Goal: Information Seeking & Learning: Learn about a topic

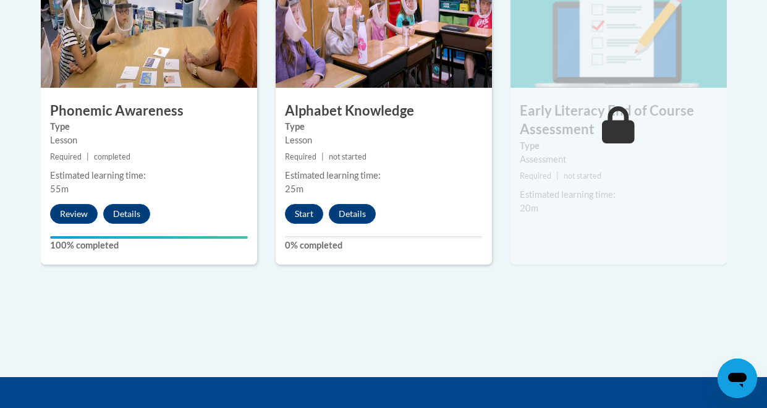
scroll to position [801, 0]
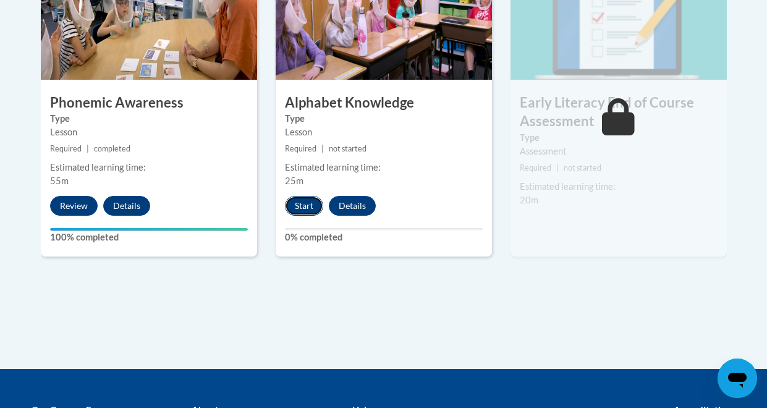
click at [310, 207] on button "Start" at bounding box center [304, 206] width 38 height 20
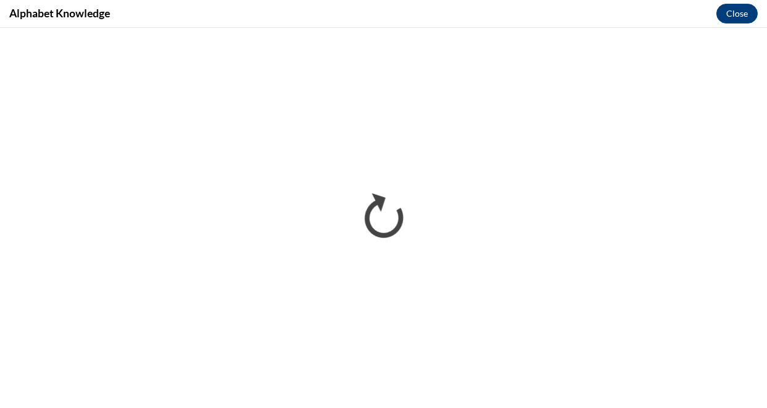
scroll to position [0, 0]
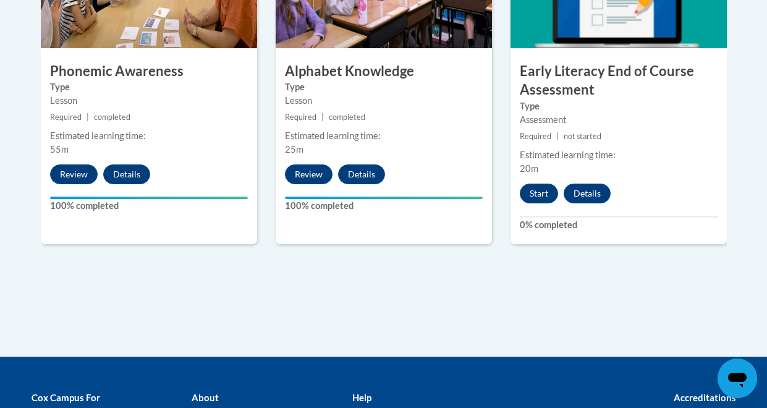
scroll to position [834, 0]
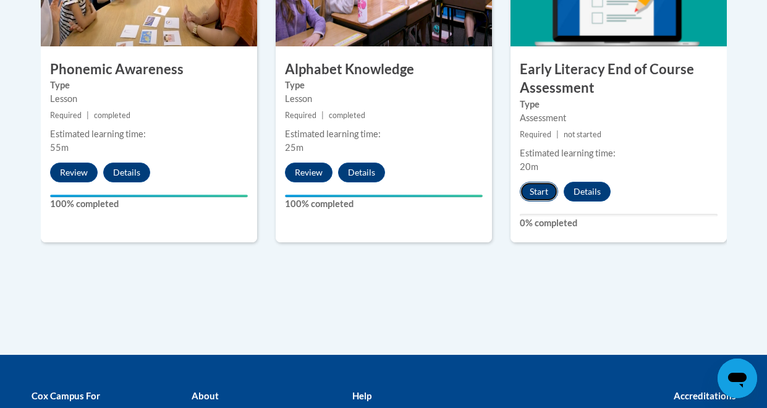
click at [536, 191] on button "Start" at bounding box center [539, 192] width 38 height 20
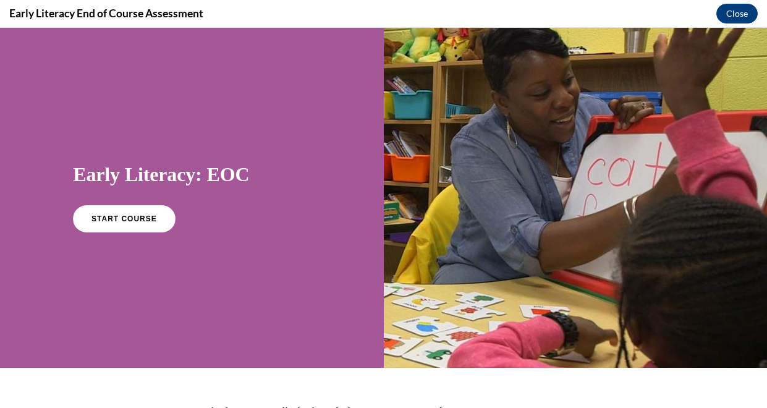
scroll to position [0, 0]
click at [121, 218] on span "START COURSE" at bounding box center [124, 219] width 69 height 9
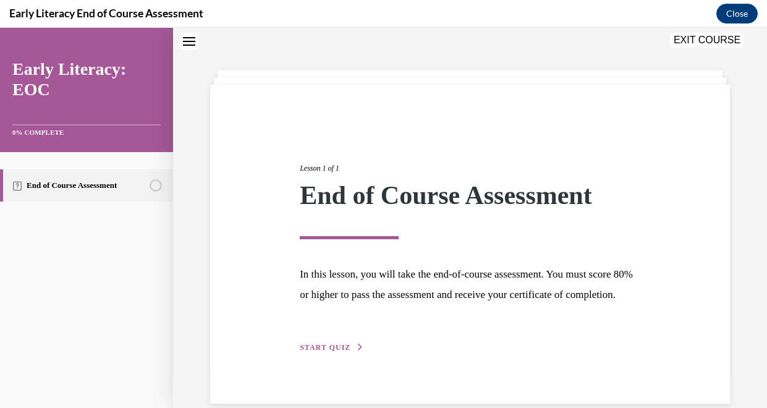
scroll to position [79, 0]
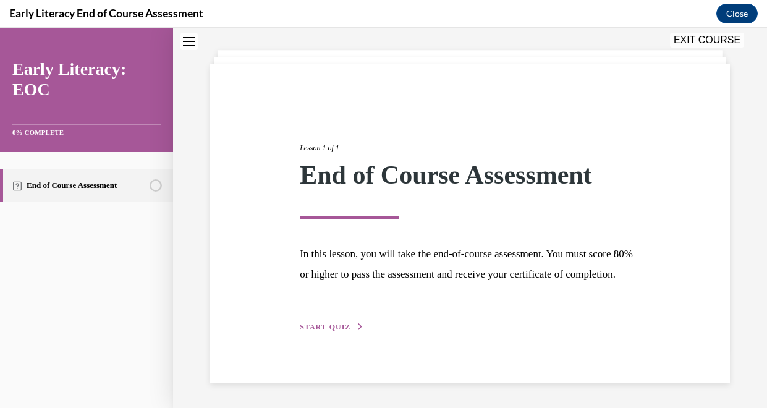
click at [321, 323] on span "START QUIZ" at bounding box center [325, 327] width 51 height 9
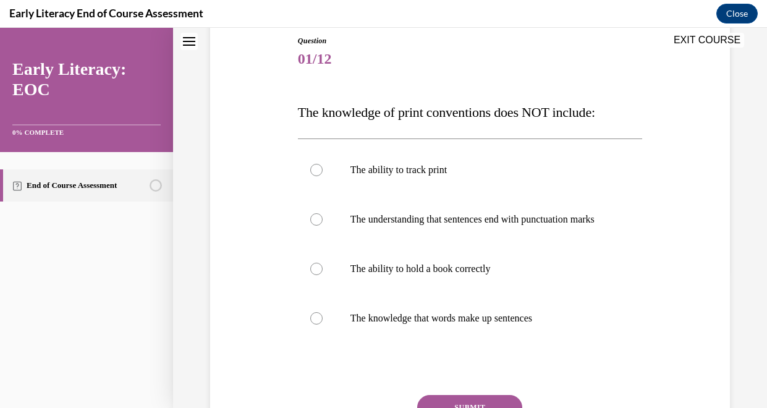
scroll to position [137, 0]
click at [314, 225] on div at bounding box center [316, 219] width 12 height 12
click at [540, 324] on p "The knowledge that words make up sentences" at bounding box center [481, 318] width 261 height 12
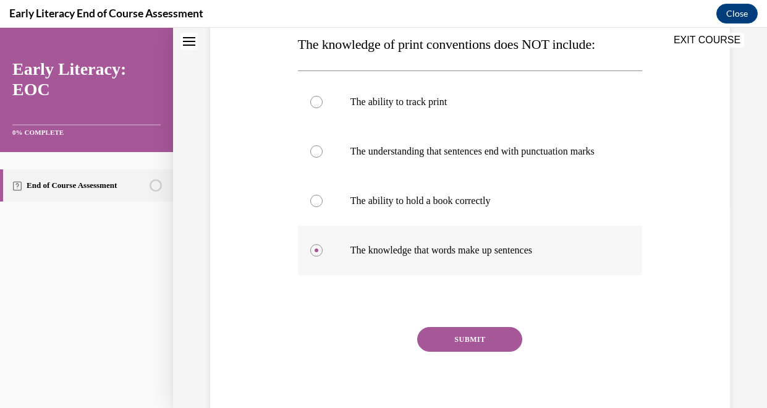
scroll to position [206, 0]
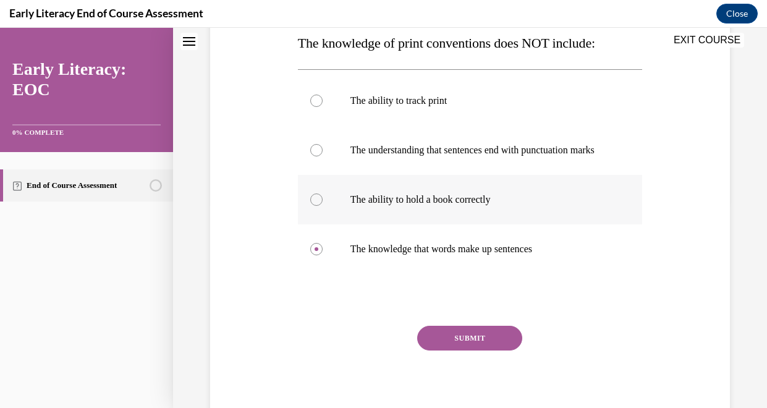
click at [320, 206] on div at bounding box center [316, 200] width 12 height 12
click at [448, 349] on button "SUBMIT" at bounding box center [469, 338] width 105 height 25
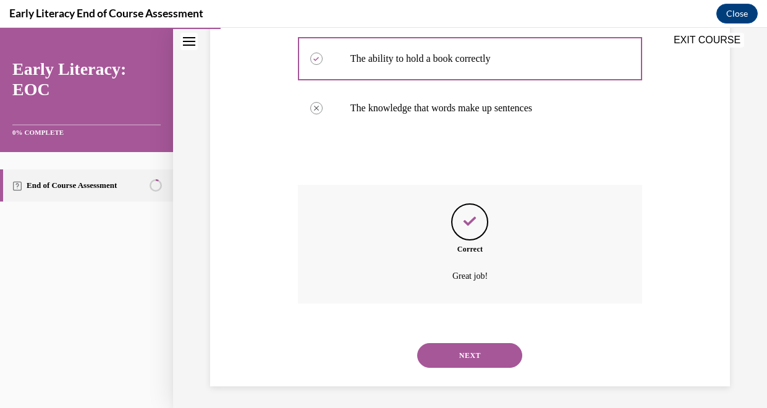
scroll to position [362, 0]
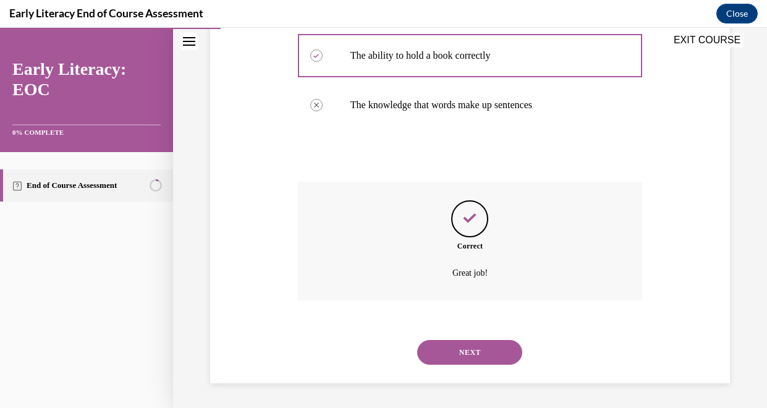
click at [448, 349] on button "NEXT" at bounding box center [469, 352] width 105 height 25
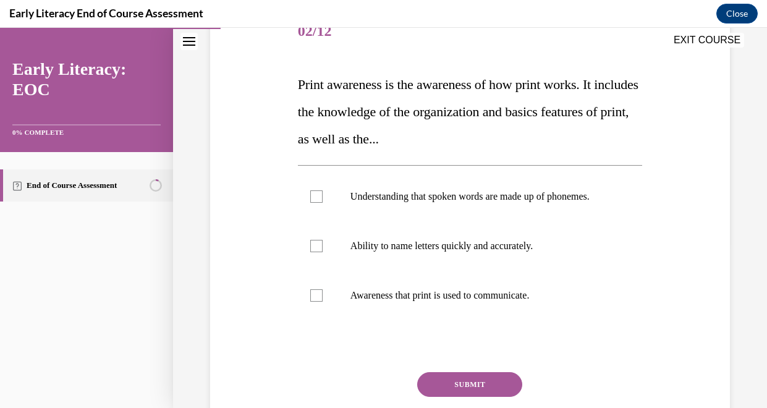
scroll to position [166, 0]
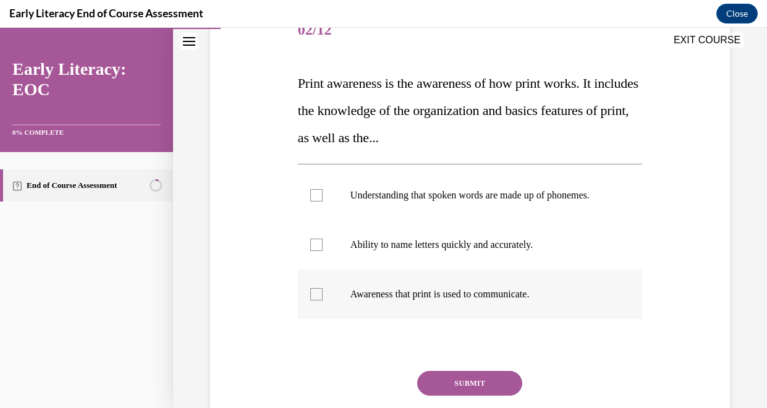
click at [603, 294] on p "Awareness that print is used to communicate." at bounding box center [481, 294] width 261 height 12
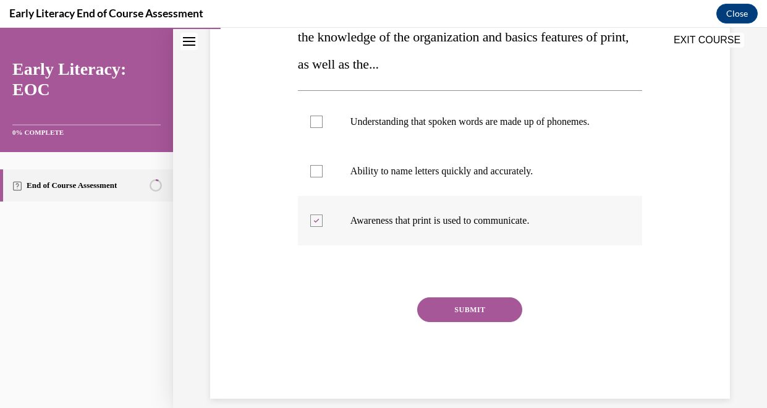
scroll to position [251, 0]
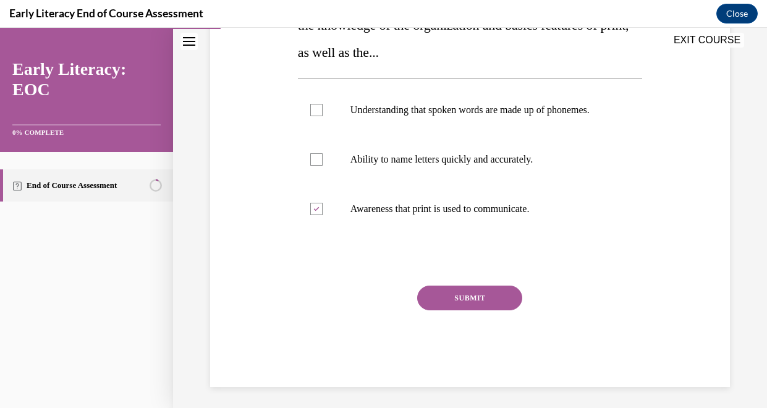
click at [485, 294] on button "SUBMIT" at bounding box center [469, 298] width 105 height 25
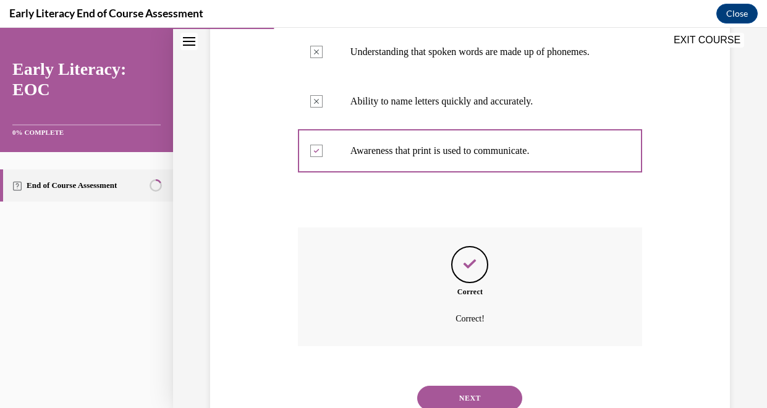
scroll to position [355, 0]
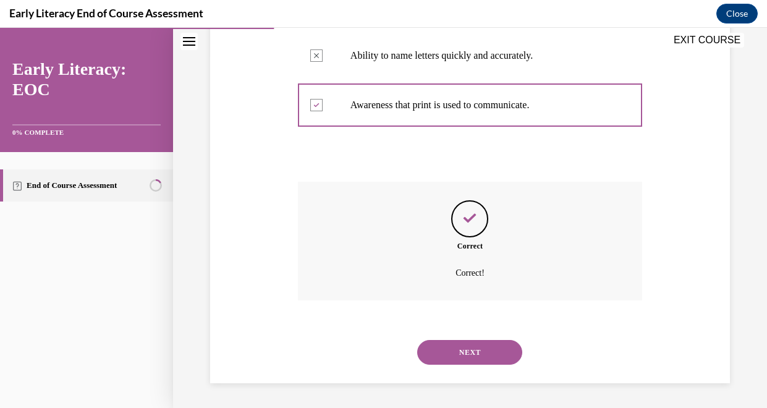
click at [486, 357] on button "NEXT" at bounding box center [469, 352] width 105 height 25
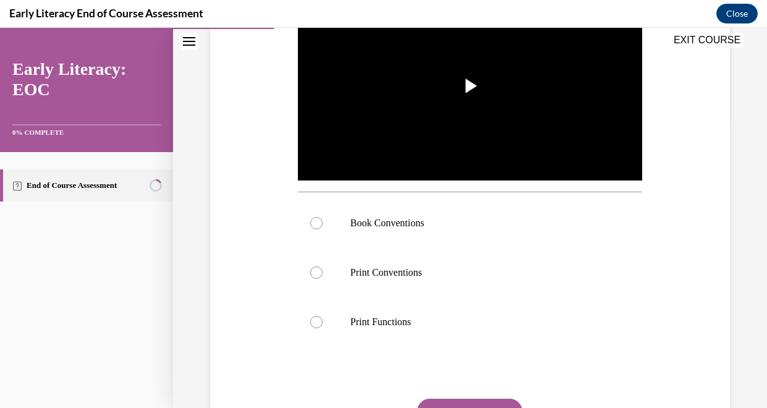
scroll to position [291, 0]
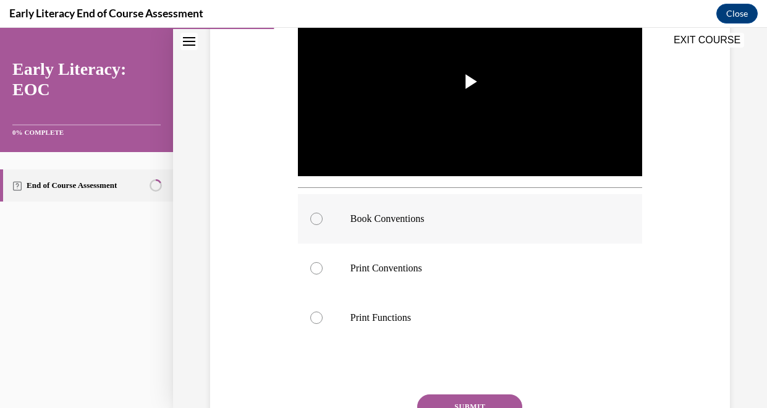
click at [312, 213] on div at bounding box center [316, 219] width 12 height 12
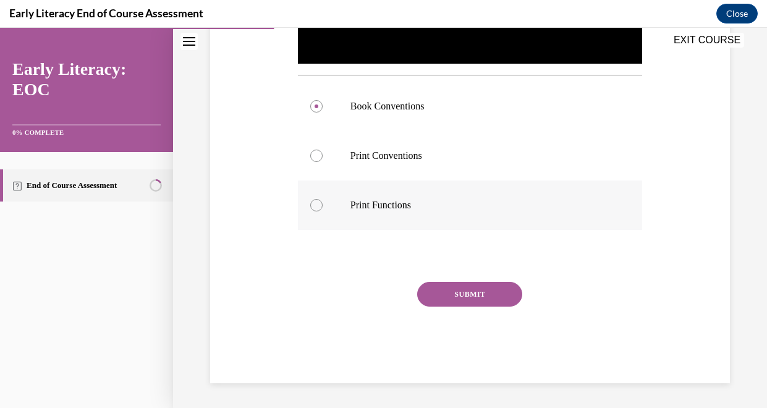
click at [467, 297] on button "SUBMIT" at bounding box center [469, 294] width 105 height 25
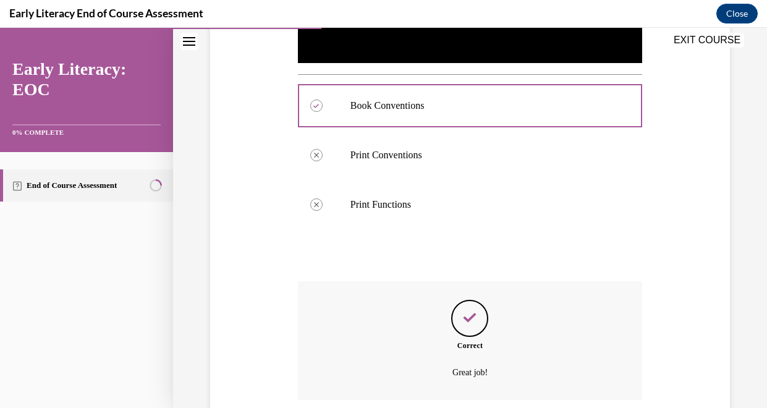
scroll to position [503, 0]
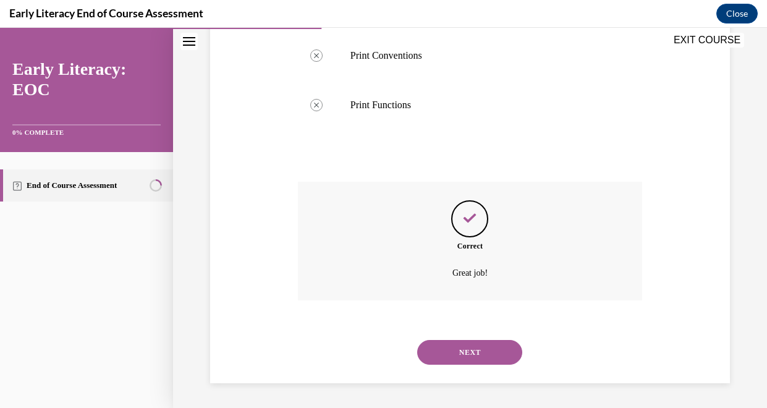
click at [456, 356] on button "NEXT" at bounding box center [469, 352] width 105 height 25
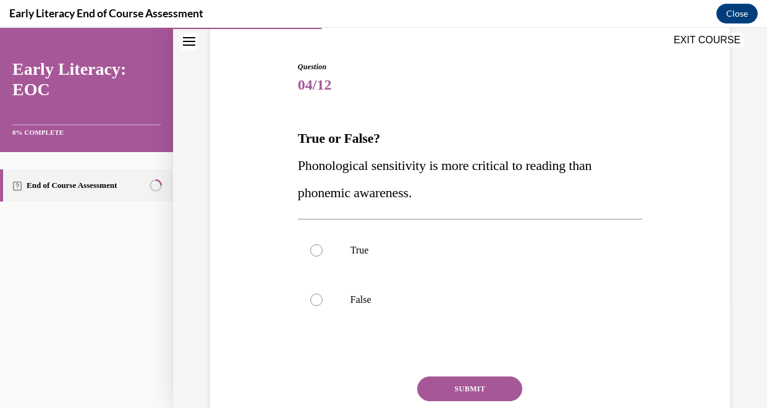
scroll to position [112, 0]
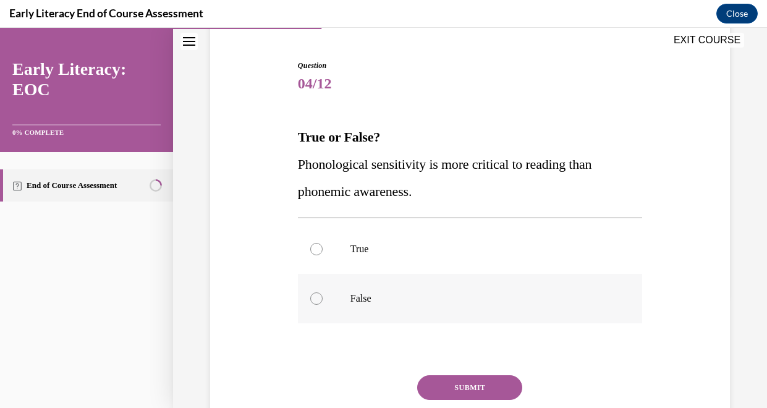
click at [343, 299] on div at bounding box center [470, 298] width 344 height 49
click at [449, 384] on button "SUBMIT" at bounding box center [469, 387] width 105 height 25
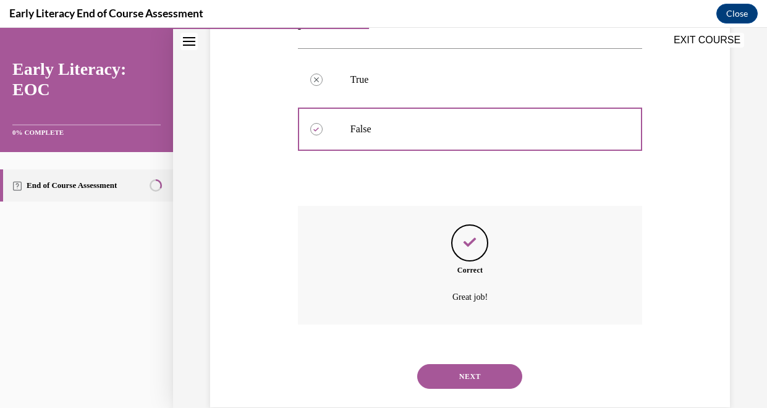
scroll to position [305, 0]
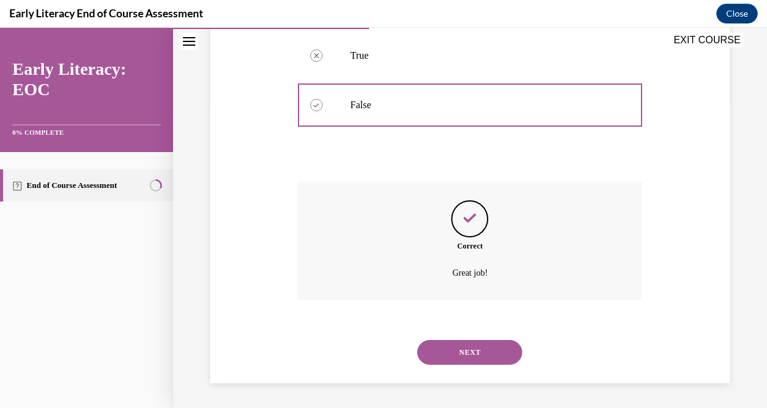
click at [449, 351] on button "NEXT" at bounding box center [469, 352] width 105 height 25
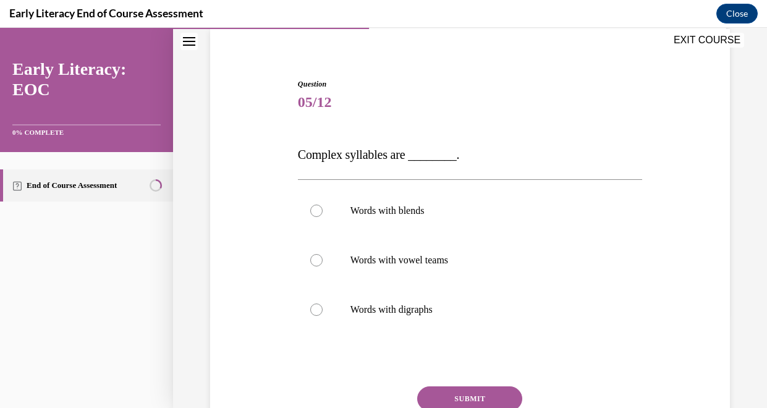
scroll to position [95, 0]
click at [526, 244] on div at bounding box center [470, 258] width 344 height 49
click at [464, 210] on p "Words with blends" at bounding box center [481, 209] width 261 height 12
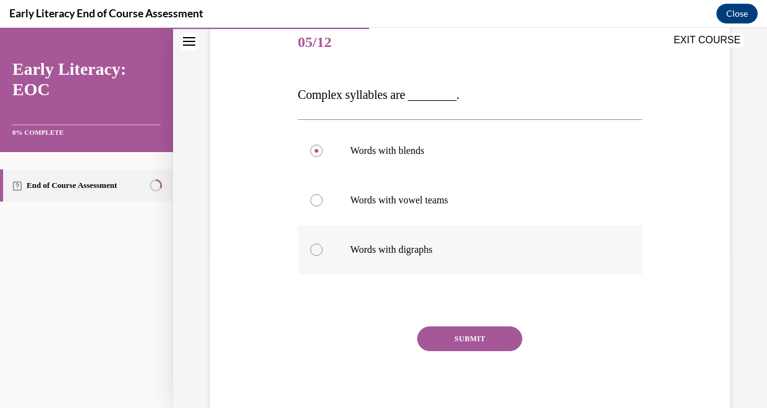
scroll to position [161, 0]
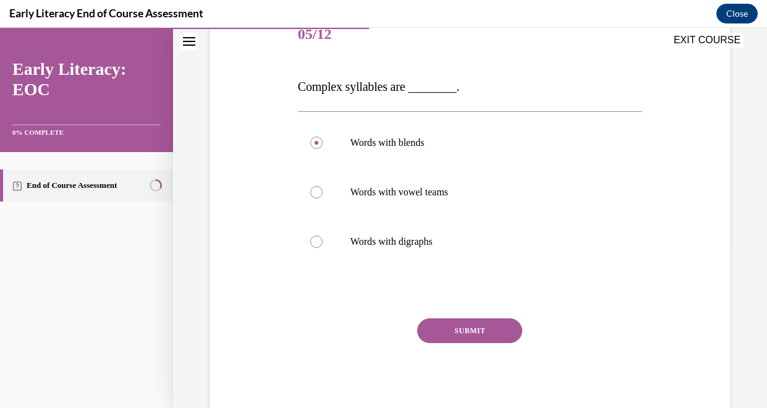
click at [496, 326] on button "SUBMIT" at bounding box center [469, 330] width 105 height 25
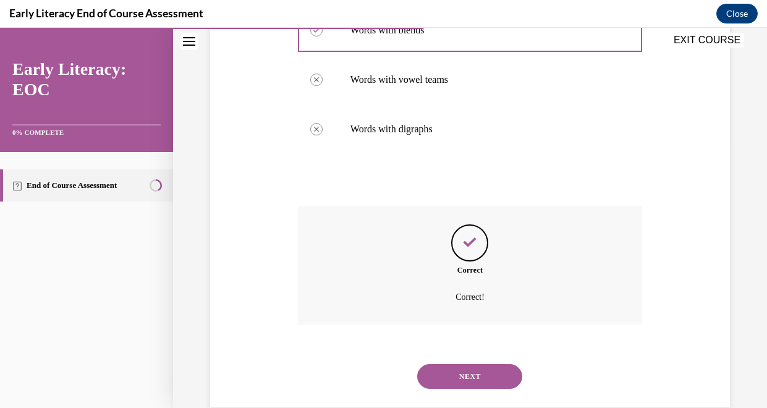
scroll to position [298, 0]
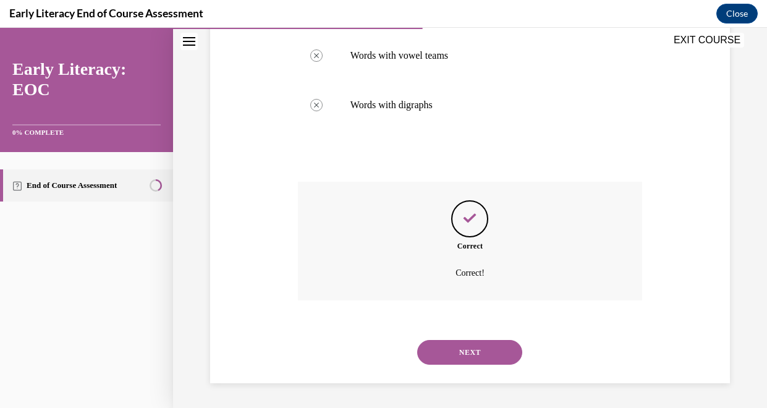
click at [482, 351] on button "NEXT" at bounding box center [469, 352] width 105 height 25
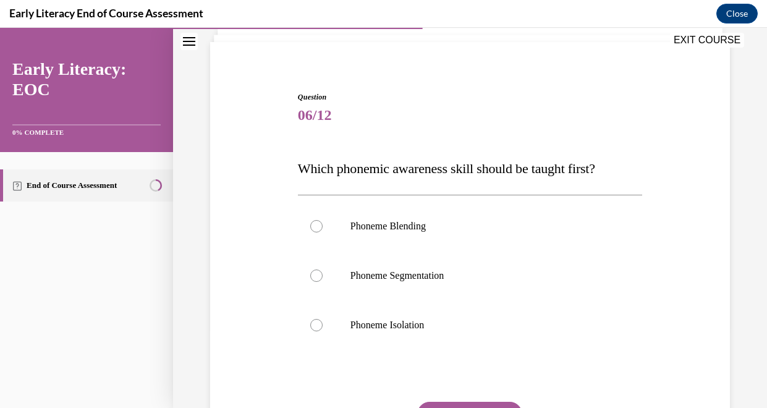
scroll to position [81, 0]
click at [367, 331] on div at bounding box center [470, 324] width 344 height 49
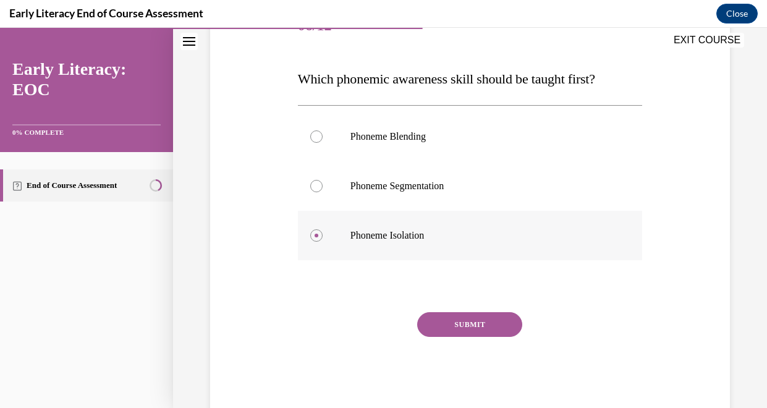
scroll to position [171, 0]
click at [442, 320] on button "SUBMIT" at bounding box center [469, 324] width 105 height 25
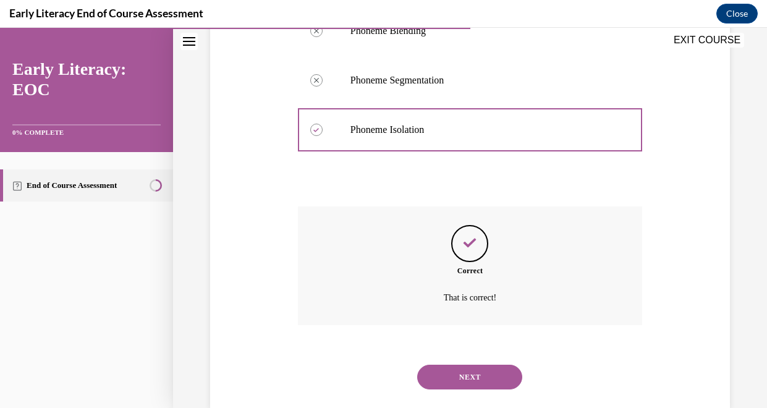
scroll to position [301, 0]
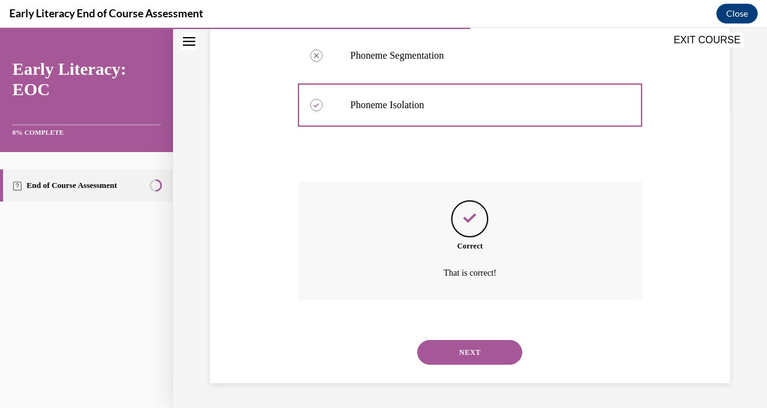
click at [477, 352] on button "NEXT" at bounding box center [469, 352] width 105 height 25
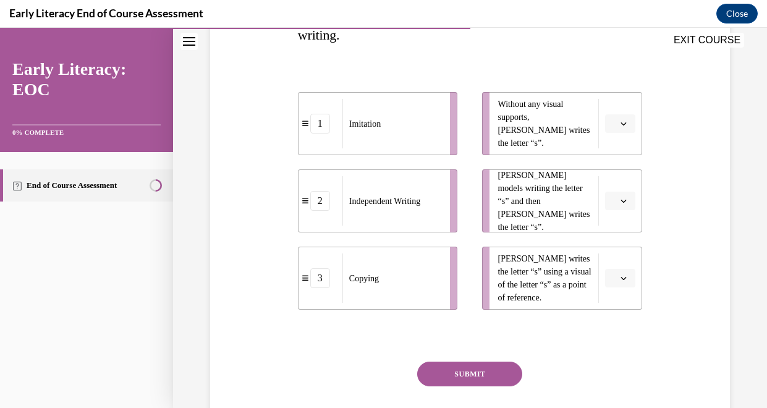
scroll to position [208, 0]
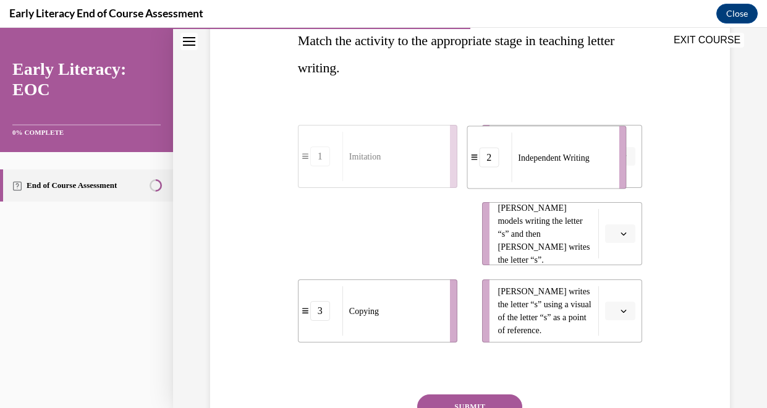
drag, startPoint x: 433, startPoint y: 229, endPoint x: 630, endPoint y: 135, distance: 218.5
click at [630, 135] on div "1 Imitation 2 Independent Writing 3 Copying Without any visual supports, Tina w…" at bounding box center [470, 221] width 344 height 242
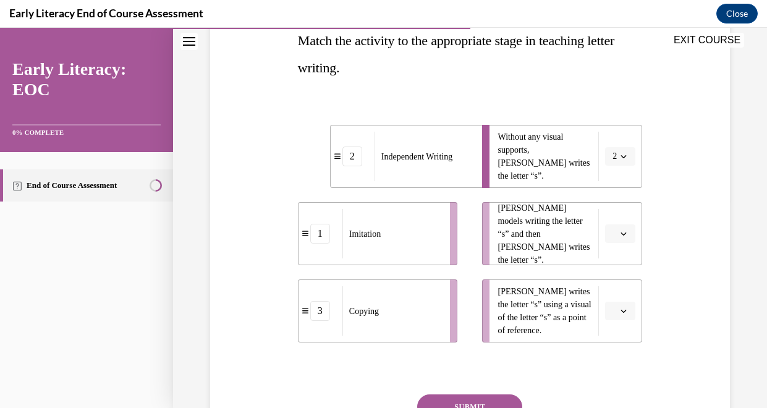
click at [620, 232] on span "button" at bounding box center [624, 233] width 9 height 9
click at [615, 287] on span "1" at bounding box center [615, 286] width 4 height 10
click at [622, 309] on icon "button" at bounding box center [624, 311] width 6 height 6
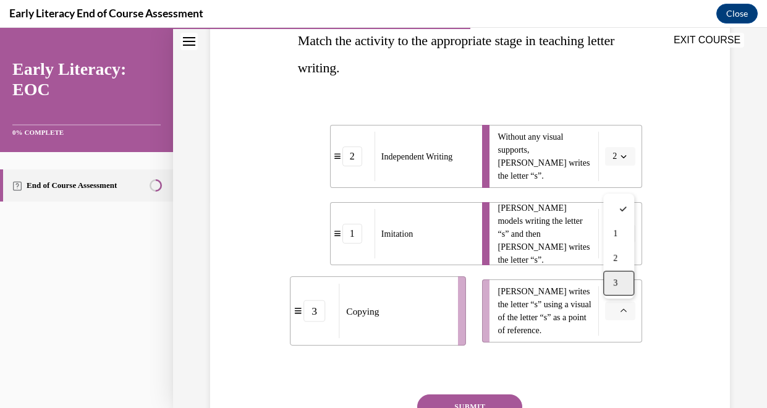
click at [620, 278] on div "3" at bounding box center [618, 283] width 31 height 25
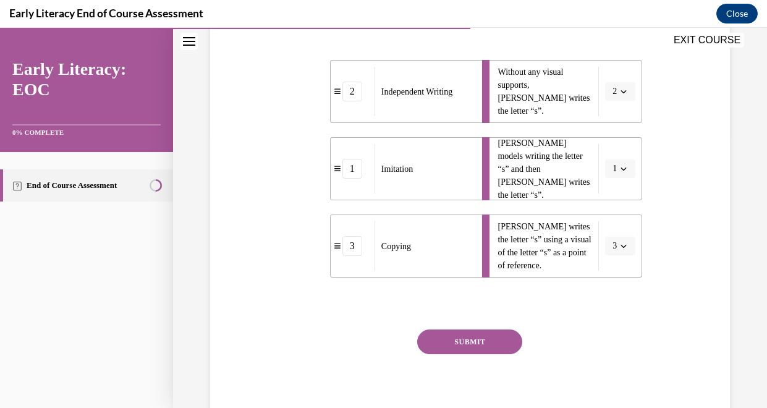
scroll to position [274, 0]
click at [462, 346] on button "SUBMIT" at bounding box center [469, 341] width 105 height 25
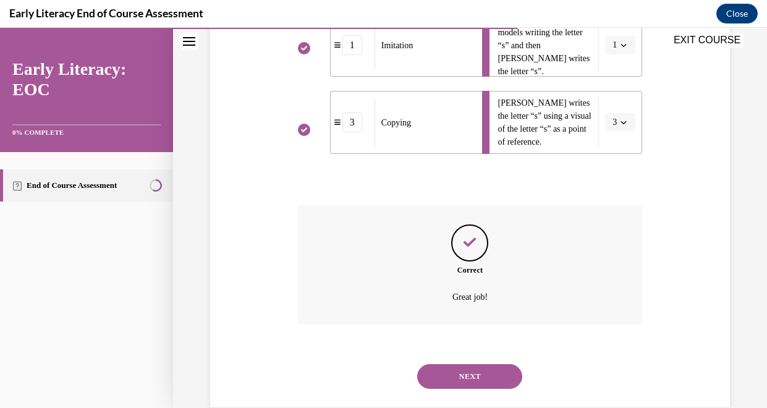
scroll to position [421, 0]
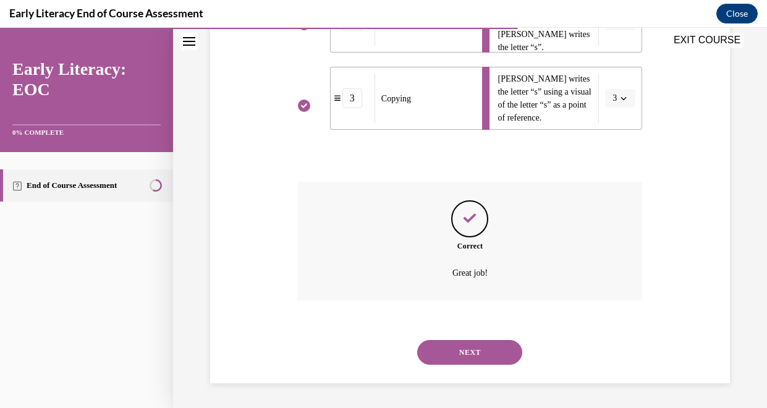
click at [466, 354] on button "NEXT" at bounding box center [469, 352] width 105 height 25
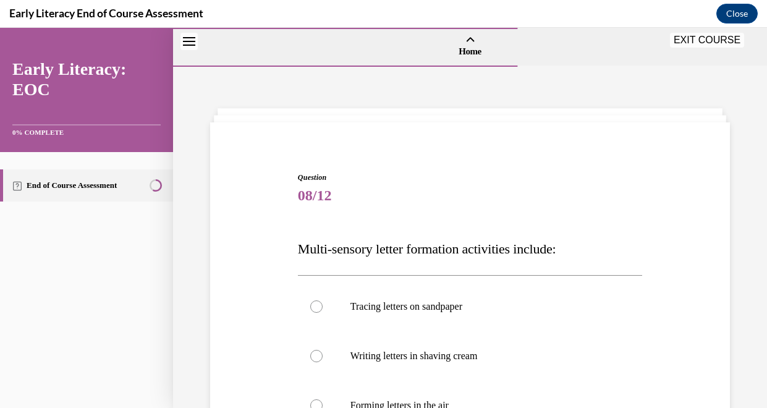
scroll to position [118, 0]
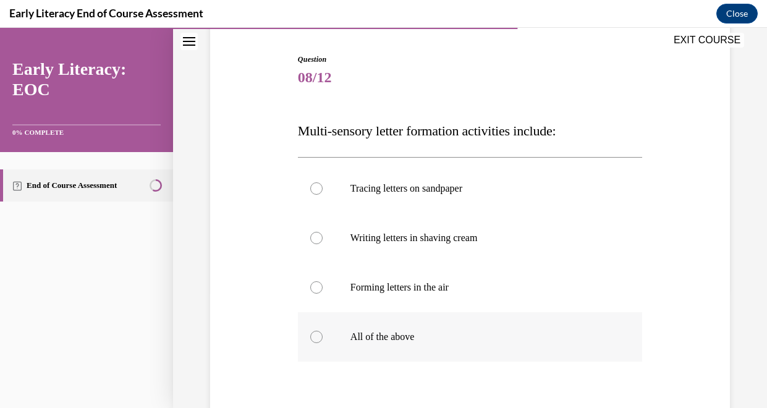
click at [360, 346] on div at bounding box center [470, 336] width 344 height 49
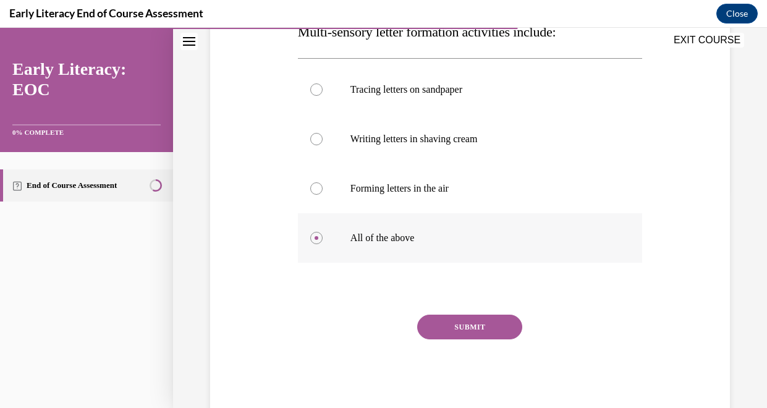
scroll to position [221, 0]
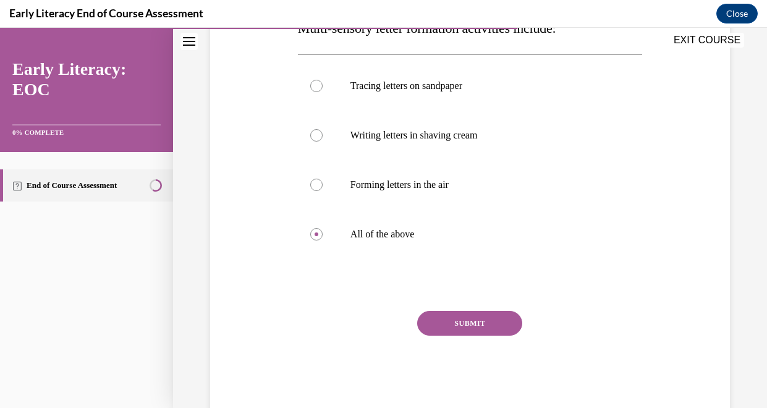
click at [446, 318] on button "SUBMIT" at bounding box center [469, 323] width 105 height 25
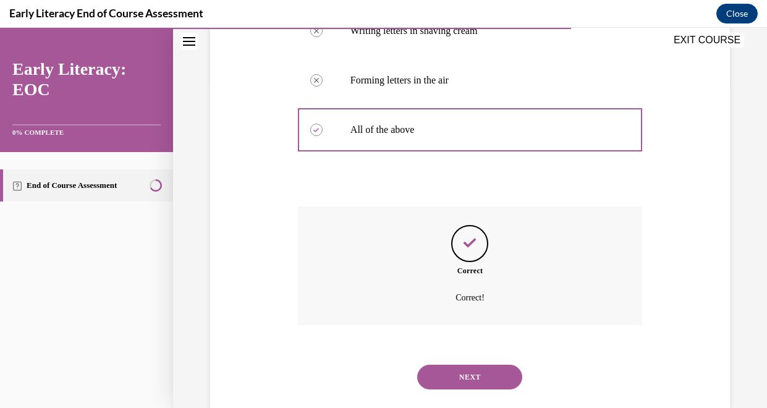
scroll to position [349, 0]
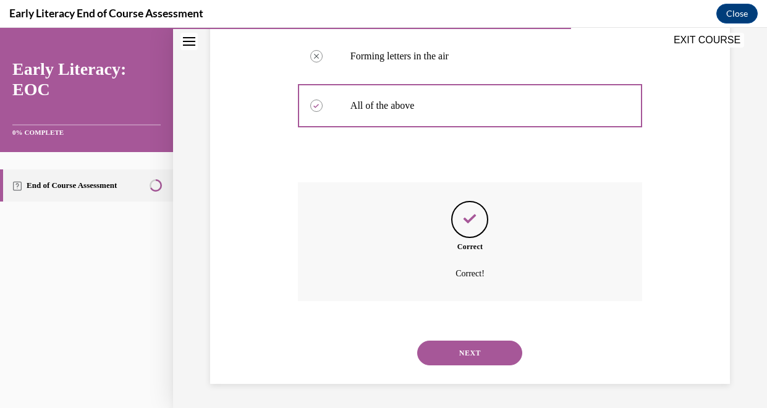
click at [446, 350] on button "NEXT" at bounding box center [469, 353] width 105 height 25
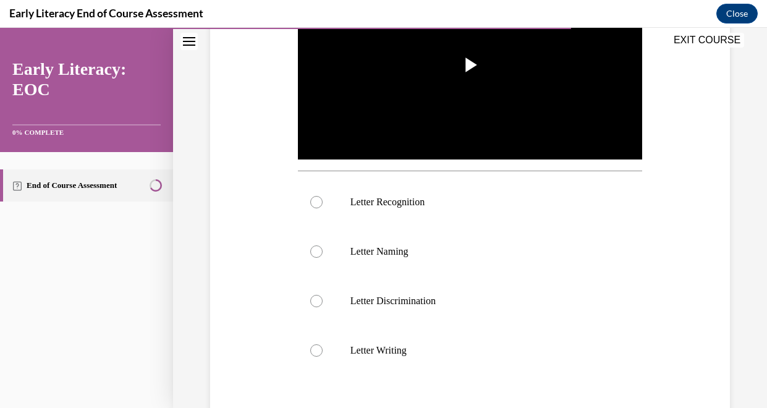
scroll to position [318, 0]
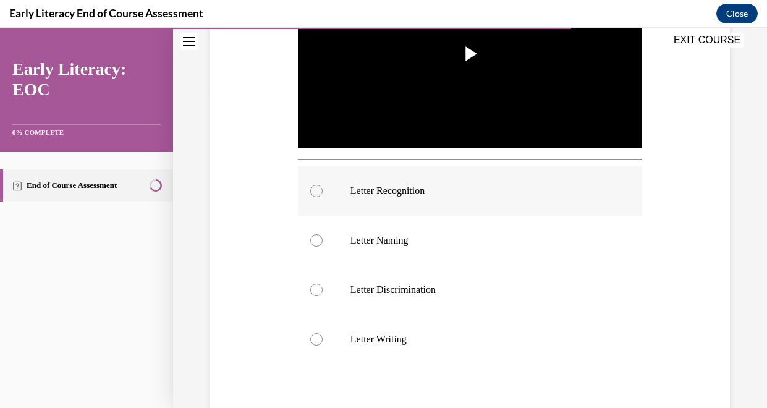
click at [312, 195] on div at bounding box center [316, 191] width 12 height 12
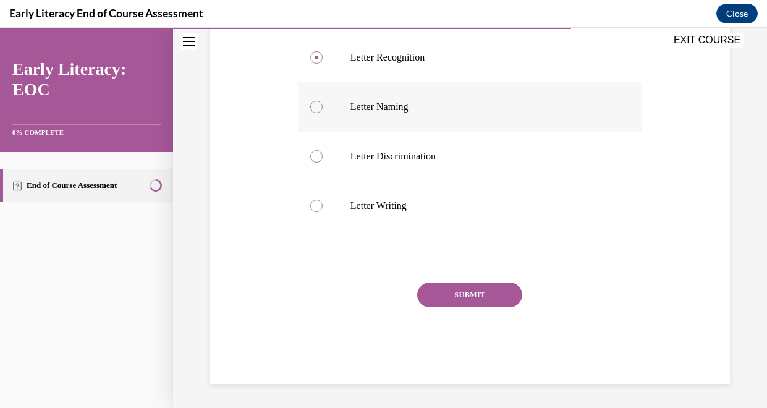
scroll to position [453, 0]
click at [449, 291] on button "SUBMIT" at bounding box center [469, 294] width 105 height 25
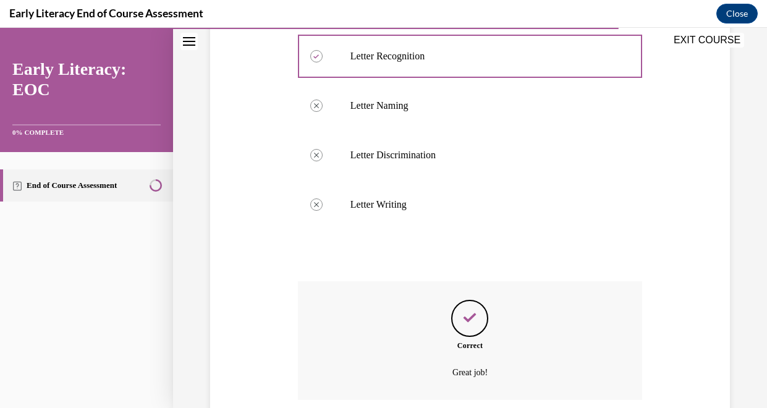
scroll to position [553, 0]
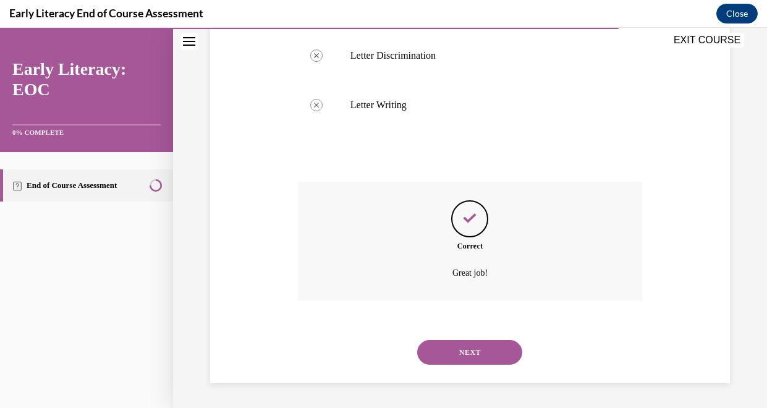
click at [446, 350] on button "NEXT" at bounding box center [469, 352] width 105 height 25
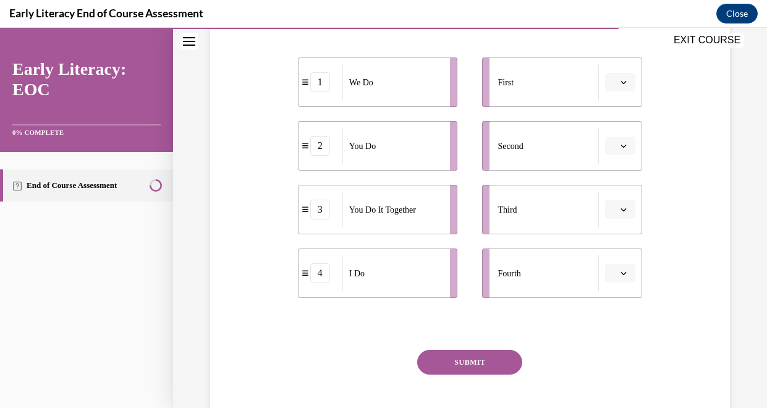
scroll to position [248, 0]
click at [373, 95] on div "We Do" at bounding box center [393, 83] width 100 height 36
click at [617, 88] on button "button" at bounding box center [620, 83] width 30 height 19
click at [615, 139] on span "1" at bounding box center [615, 135] width 4 height 10
click at [625, 87] on span "button" at bounding box center [624, 83] width 9 height 9
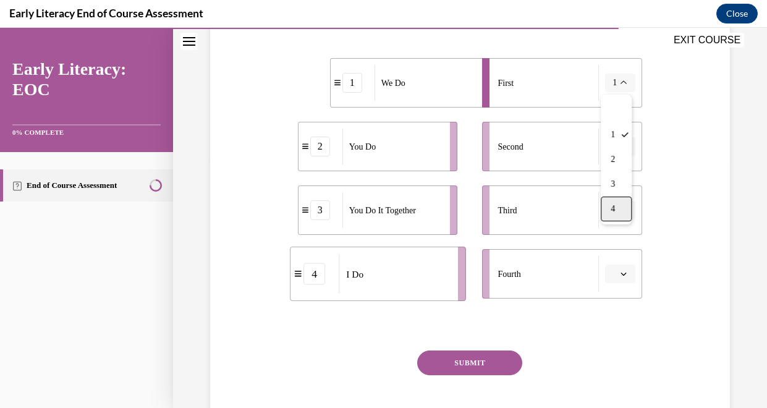
click at [616, 200] on div "4" at bounding box center [616, 209] width 31 height 25
click at [625, 146] on icon "button" at bounding box center [624, 146] width 6 height 3
click at [614, 200] on span "1" at bounding box center [615, 199] width 4 height 10
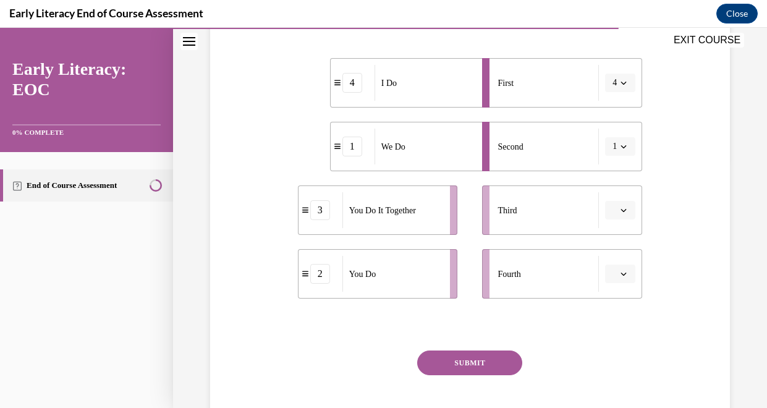
click at [618, 210] on button "button" at bounding box center [620, 210] width 30 height 19
click at [617, 303] on div "3" at bounding box center [618, 311] width 31 height 25
click at [631, 281] on button "button" at bounding box center [620, 274] width 30 height 19
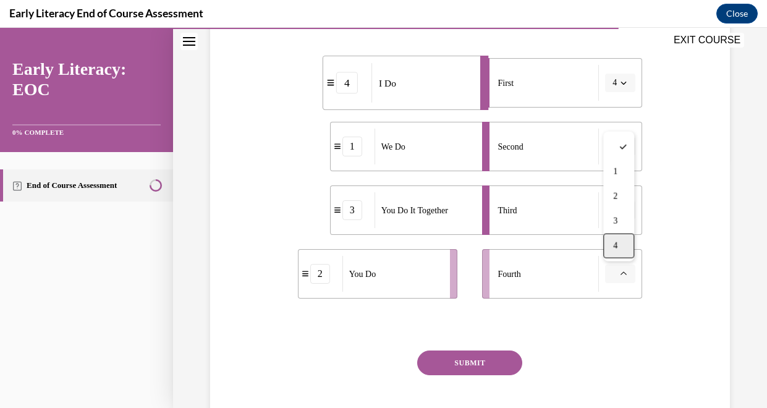
click at [618, 245] on div "4" at bounding box center [618, 246] width 31 height 25
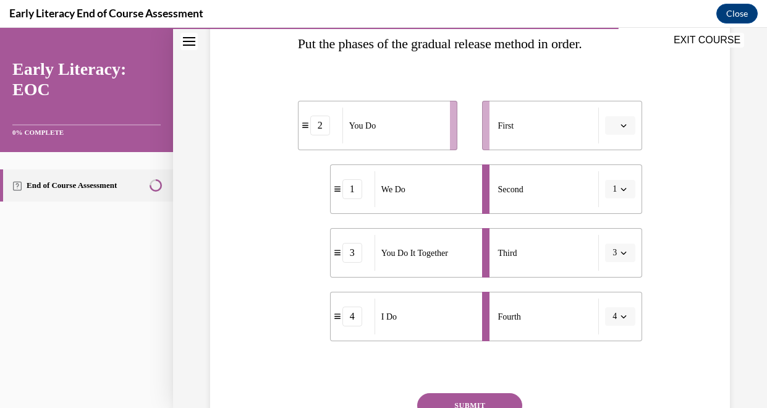
scroll to position [214, 0]
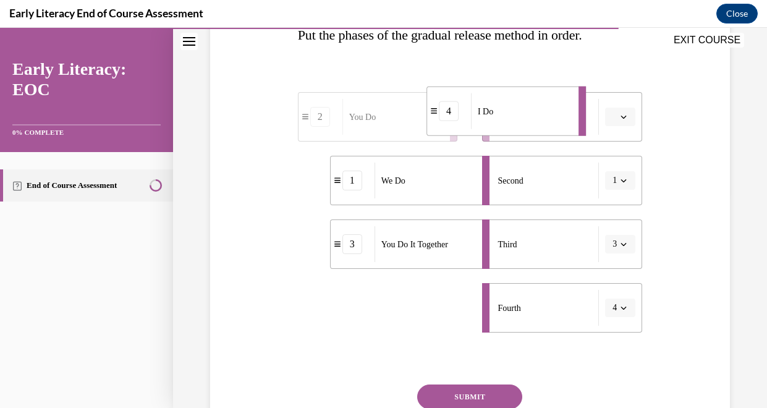
drag, startPoint x: 407, startPoint y: 309, endPoint x: 483, endPoint y: 100, distance: 222.4
click at [483, 100] on div "I Do" at bounding box center [521, 111] width 100 height 36
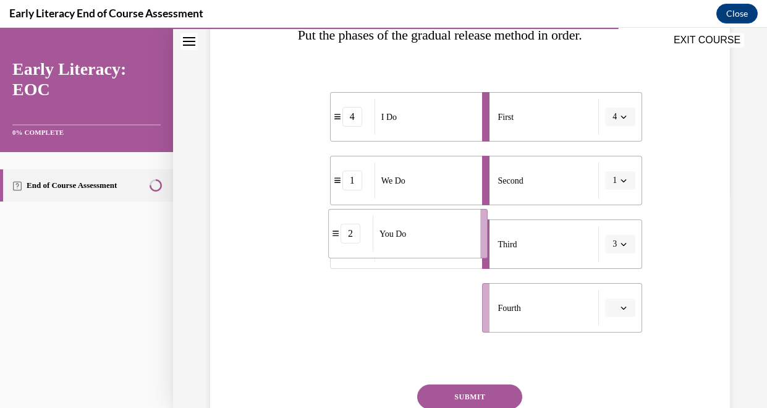
drag, startPoint x: 388, startPoint y: 320, endPoint x: 418, endPoint y: 245, distance: 79.9
click at [418, 245] on div "You Do" at bounding box center [423, 234] width 100 height 36
drag, startPoint x: 390, startPoint y: 305, endPoint x: 421, endPoint y: 304, distance: 31.0
click at [421, 304] on span "You Do It Together" at bounding box center [413, 307] width 67 height 13
click at [490, 391] on button "SUBMIT" at bounding box center [469, 397] width 105 height 25
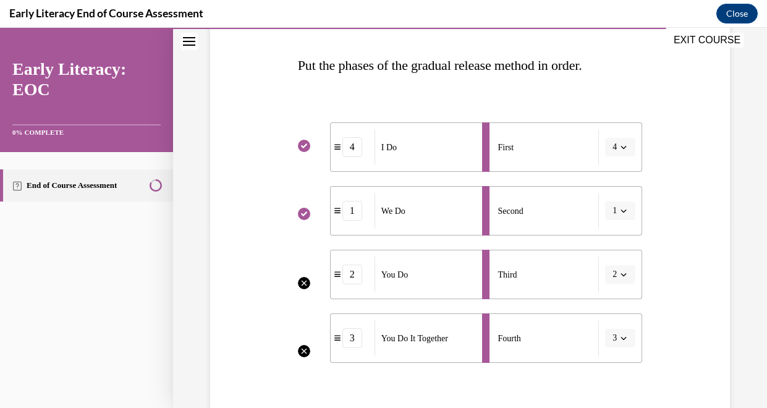
scroll to position [199, 0]
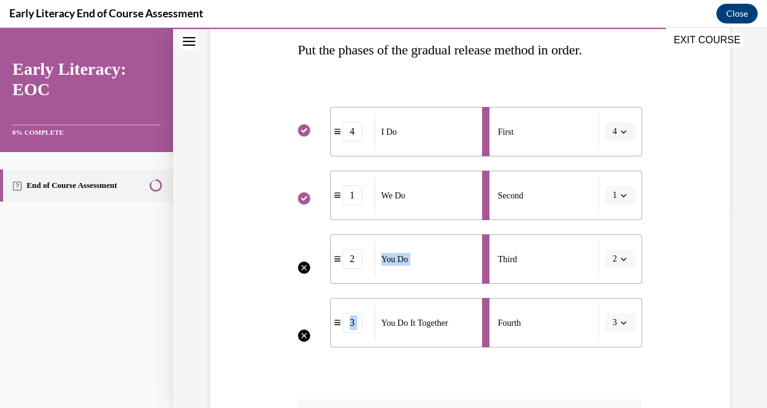
drag, startPoint x: 377, startPoint y: 320, endPoint x: 376, endPoint y: 247, distance: 73.0
click at [376, 247] on ul "4 I Do 1 We Do 2 You Do 3 You Do It Together" at bounding box center [384, 227] width 173 height 241
click at [396, 317] on span "You Do It Together" at bounding box center [415, 323] width 67 height 13
click at [620, 257] on li "Third 2" at bounding box center [562, 258] width 160 height 49
click at [625, 257] on li "Third 2" at bounding box center [562, 258] width 160 height 49
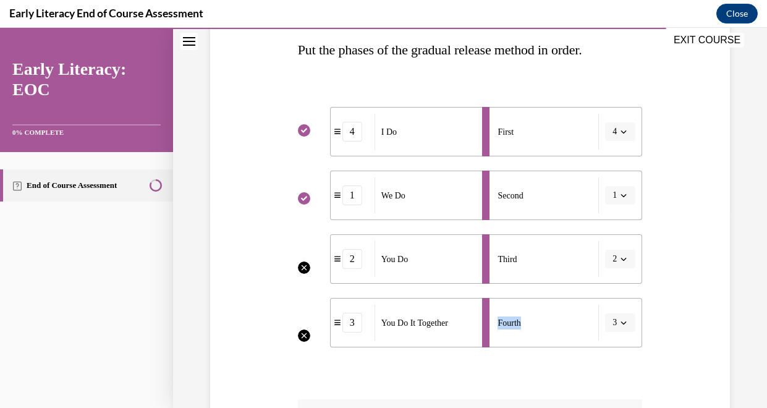
click at [625, 257] on li "Third 2" at bounding box center [562, 258] width 160 height 49
click at [670, 282] on div "Question 10/12 Put the phases of the gradual release method in order. 4 I Do 1 …" at bounding box center [470, 268] width 526 height 665
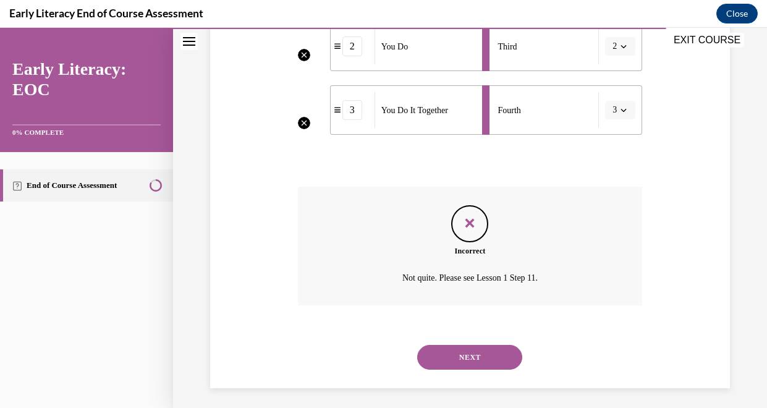
scroll to position [417, 0]
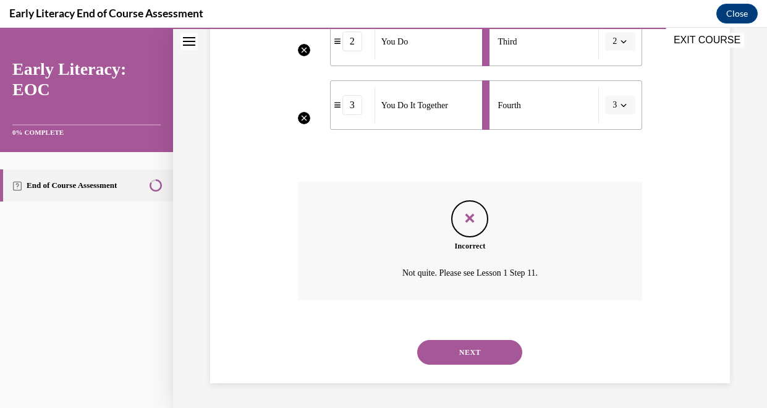
click at [465, 351] on button "NEXT" at bounding box center [469, 352] width 105 height 25
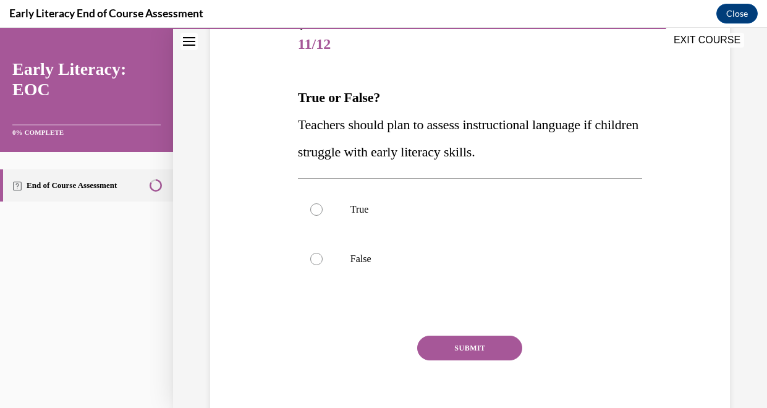
scroll to position [152, 0]
click at [578, 214] on p "True" at bounding box center [481, 209] width 261 height 12
click at [444, 350] on button "SUBMIT" at bounding box center [469, 347] width 105 height 25
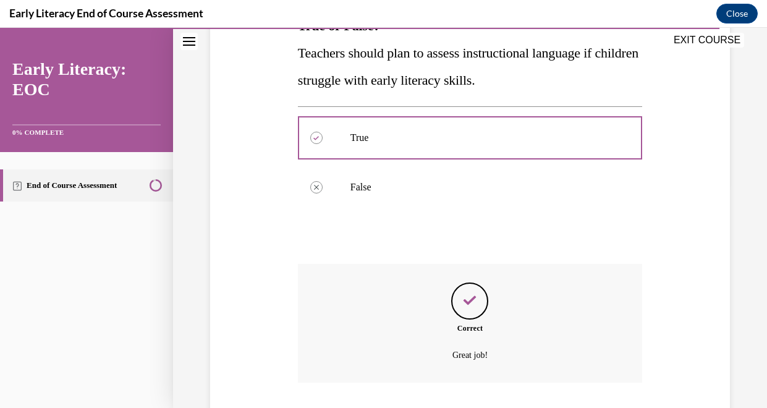
scroll to position [305, 0]
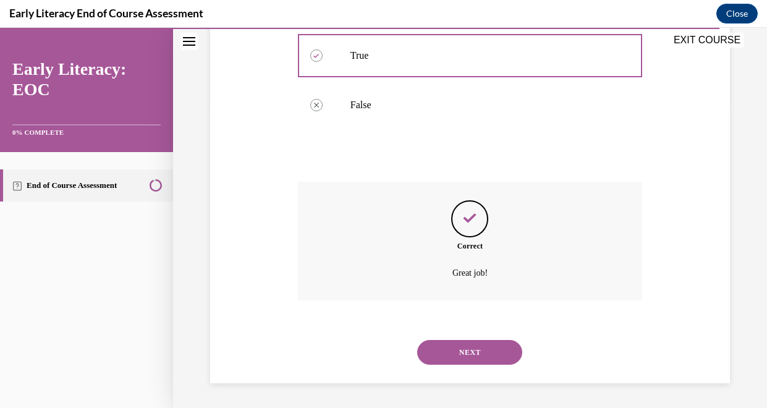
click at [454, 359] on button "NEXT" at bounding box center [469, 352] width 105 height 25
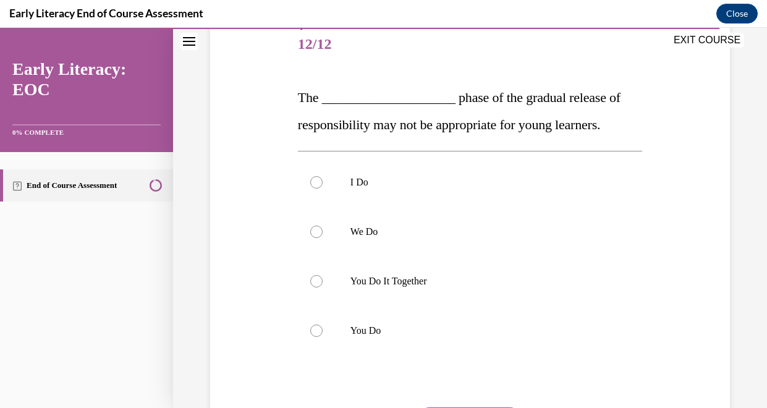
scroll to position [199, 0]
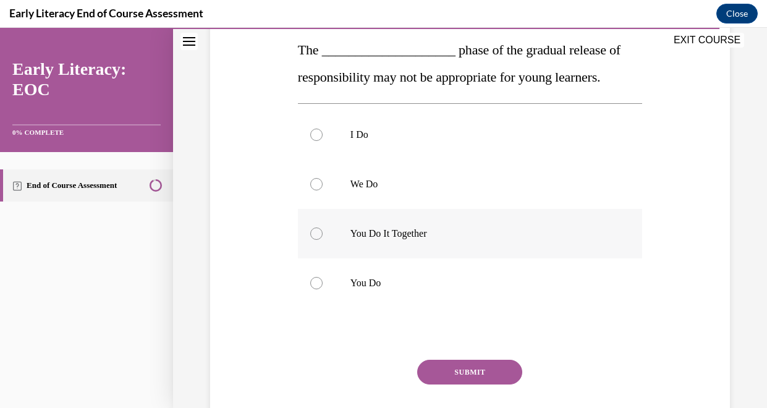
click at [418, 238] on p "You Do It Together" at bounding box center [481, 234] width 261 height 12
click at [443, 375] on button "SUBMIT" at bounding box center [469, 372] width 105 height 25
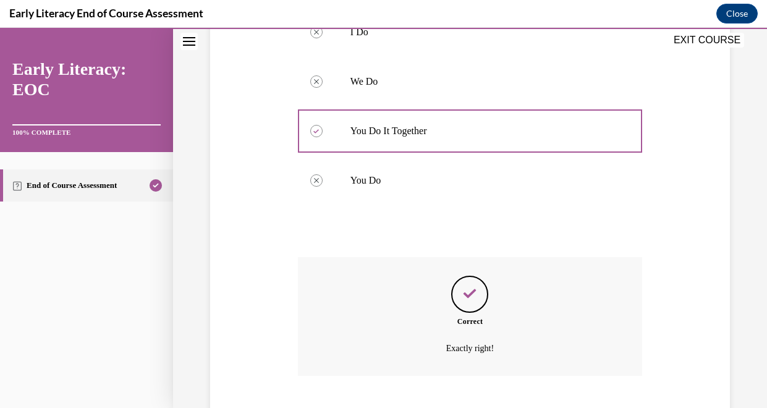
scroll to position [377, 0]
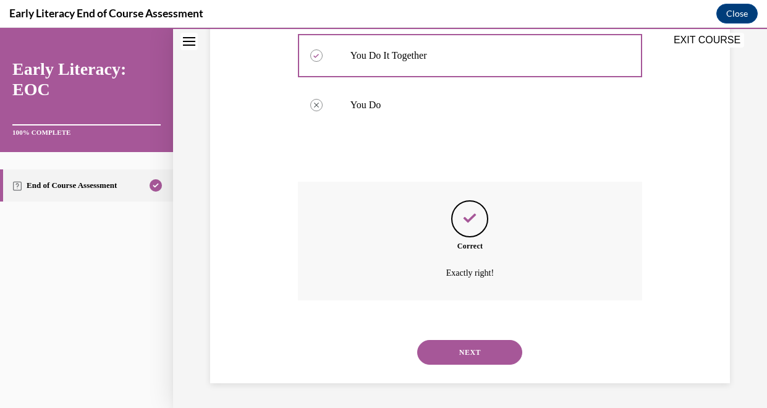
click at [450, 355] on button "NEXT" at bounding box center [469, 352] width 105 height 25
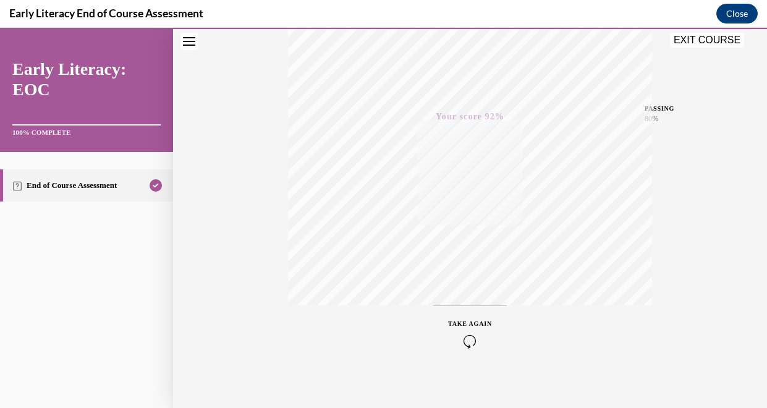
scroll to position [254, 0]
click at [728, 18] on button "Close" at bounding box center [737, 14] width 41 height 20
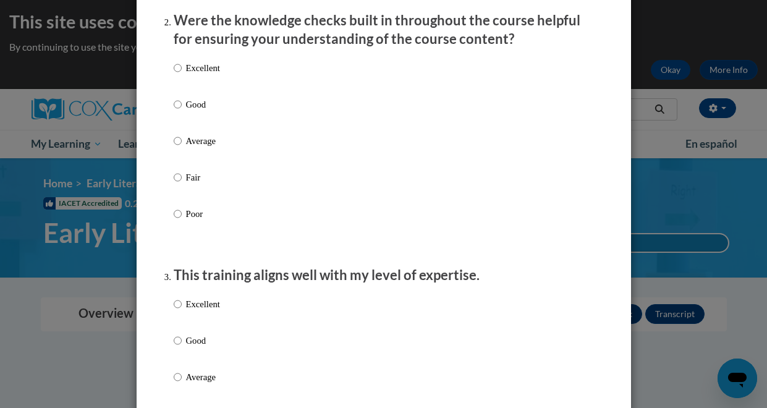
scroll to position [0, 0]
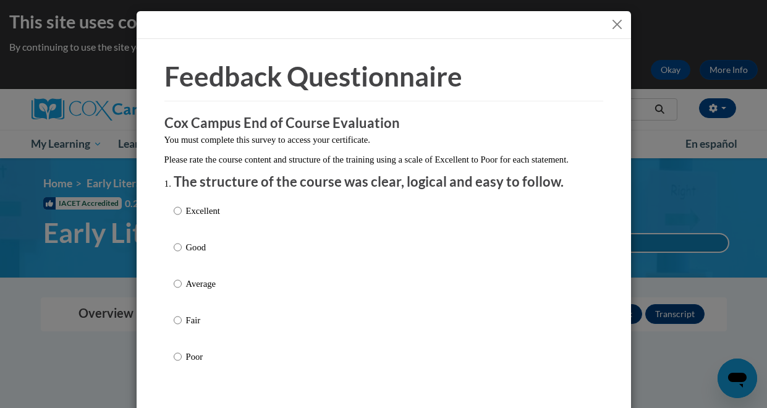
click at [614, 27] on button "Close" at bounding box center [617, 24] width 15 height 15
